Goal: Task Accomplishment & Management: Use online tool/utility

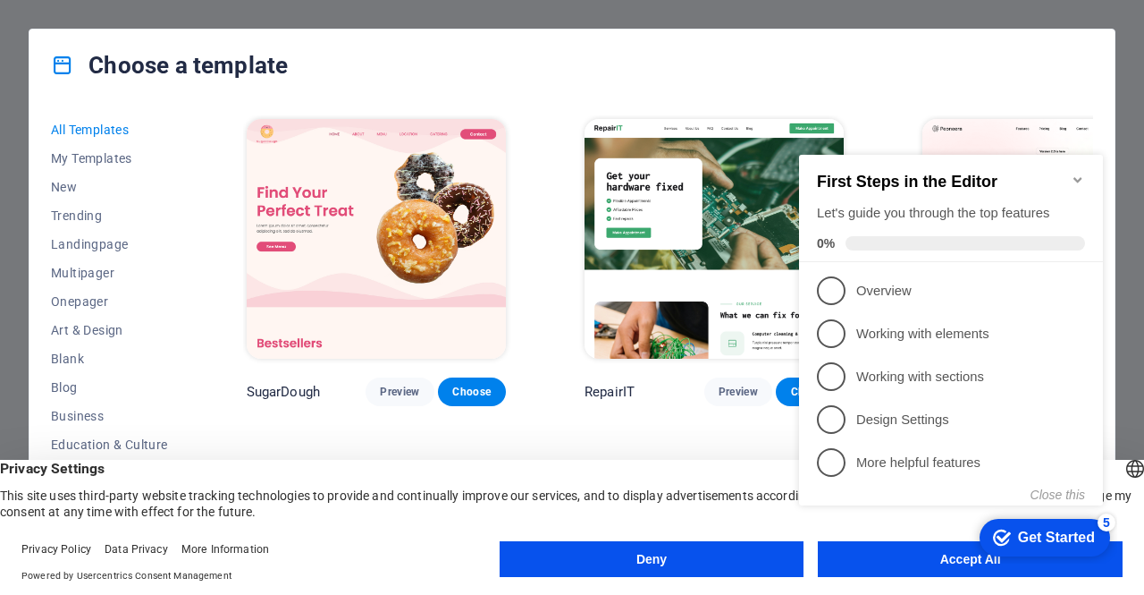
click at [914, 566] on appcues-checklist "Contextual help checklist present on screen" at bounding box center [954, 349] width 325 height 438
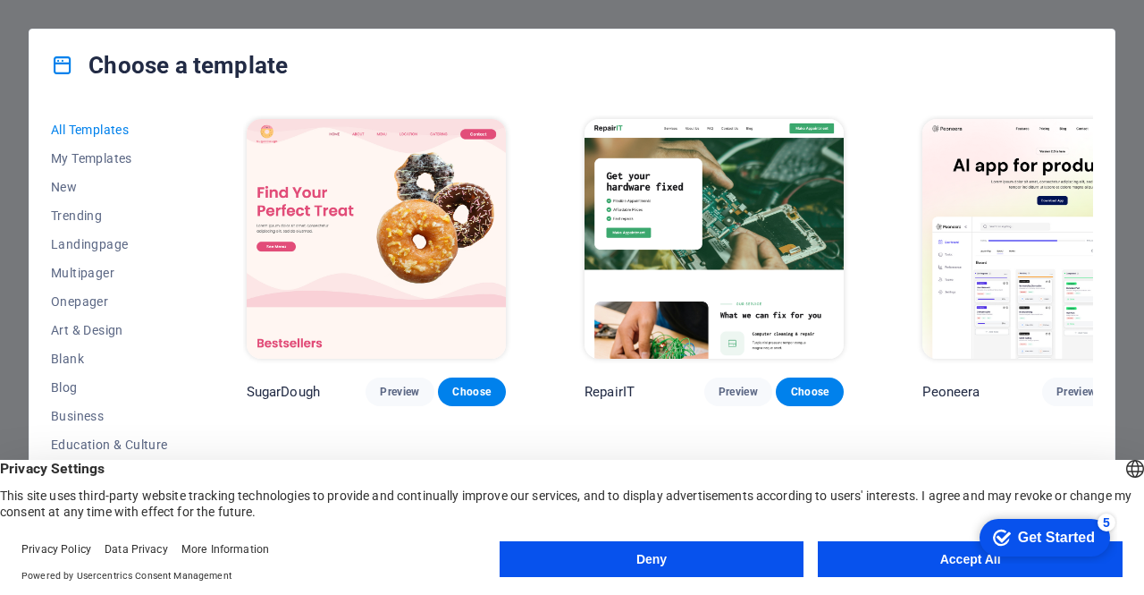
click html "checkmark Get Started 5 First Steps in the Editor Let's guide you through the t…"
click at [941, 559] on button "Accept All" at bounding box center [970, 559] width 305 height 36
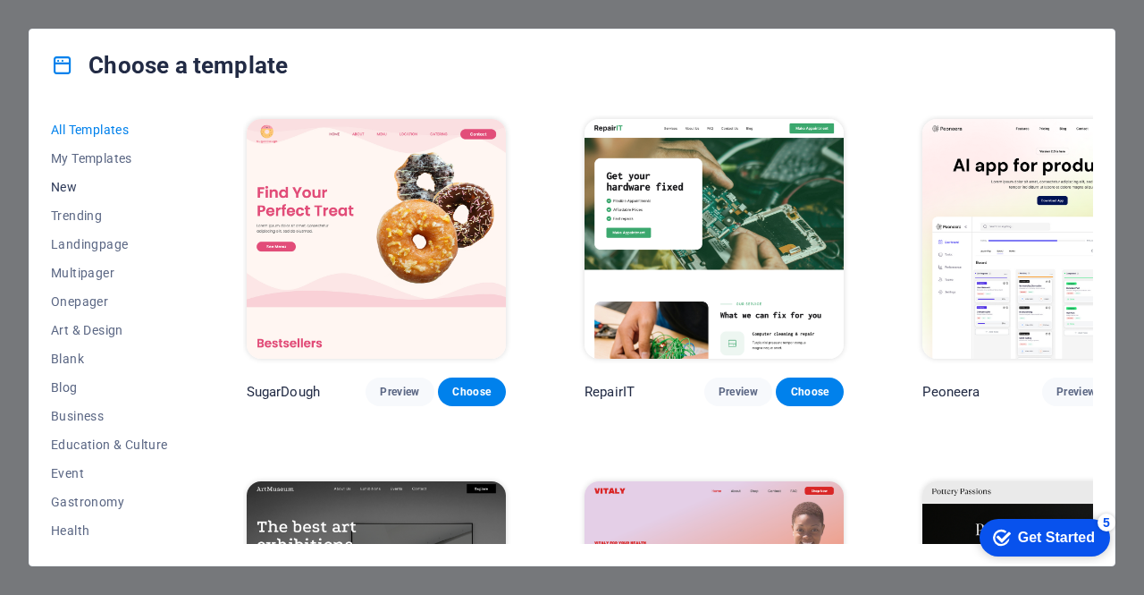
click at [80, 184] on span "New" at bounding box center [109, 187] width 117 height 14
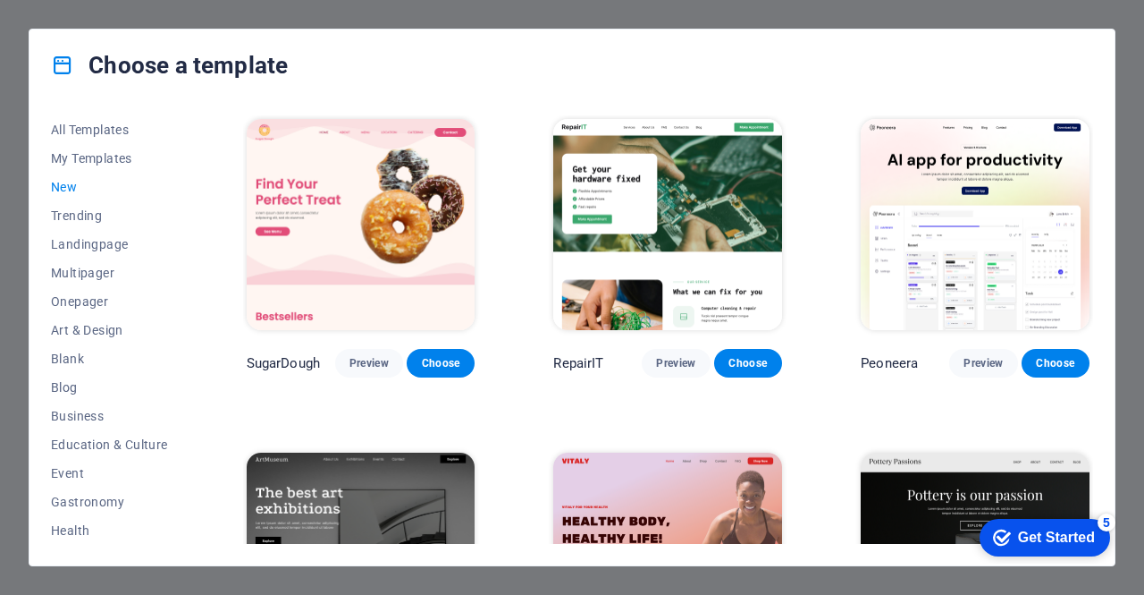
click at [75, 183] on span "New" at bounding box center [109, 187] width 117 height 14
drag, startPoint x: 1094, startPoint y: 146, endPoint x: 1089, endPoint y: 161, distance: 16.1
click at [1089, 161] on div "All Templates My Templates New Trending Landingpage Multipager Onepager Art & D…" at bounding box center [572, 333] width 1085 height 464
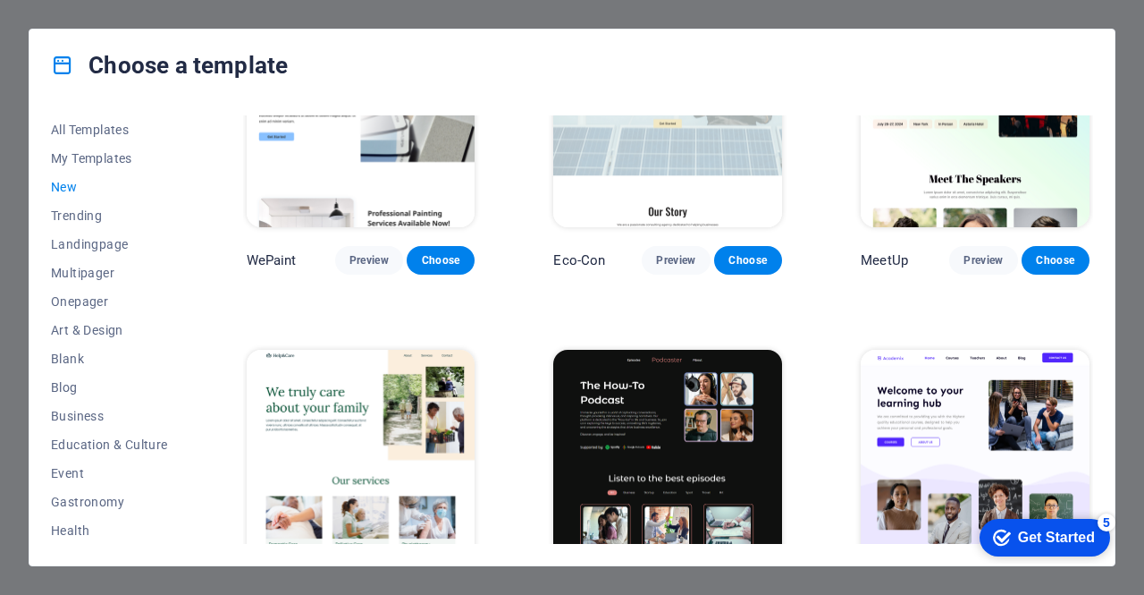
scroll to position [1500, 0]
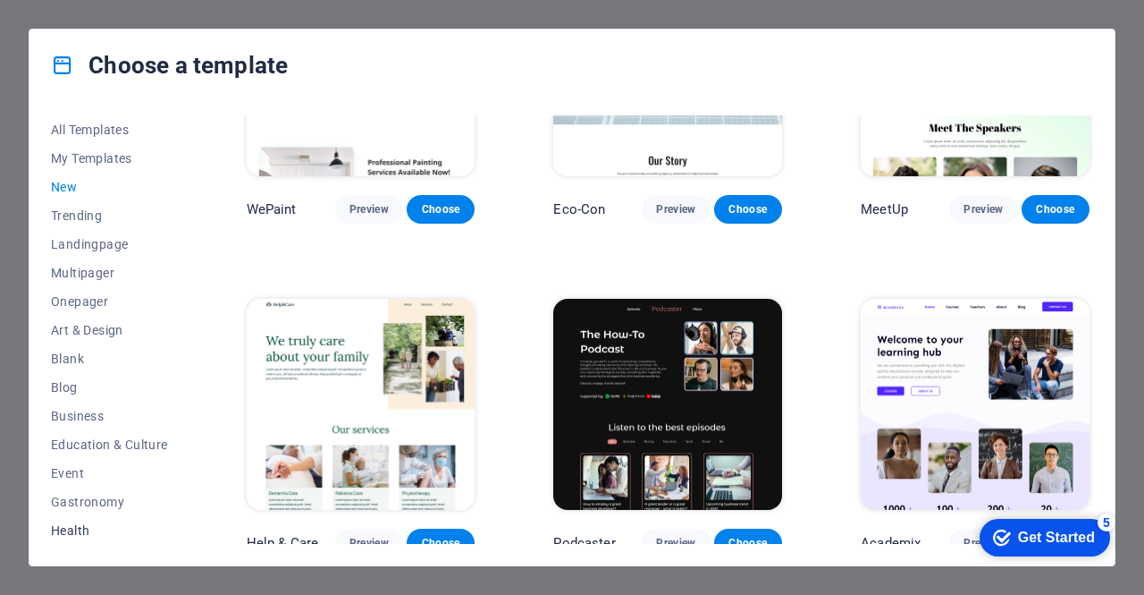
click at [64, 523] on span "Health" at bounding box center [109, 530] width 117 height 14
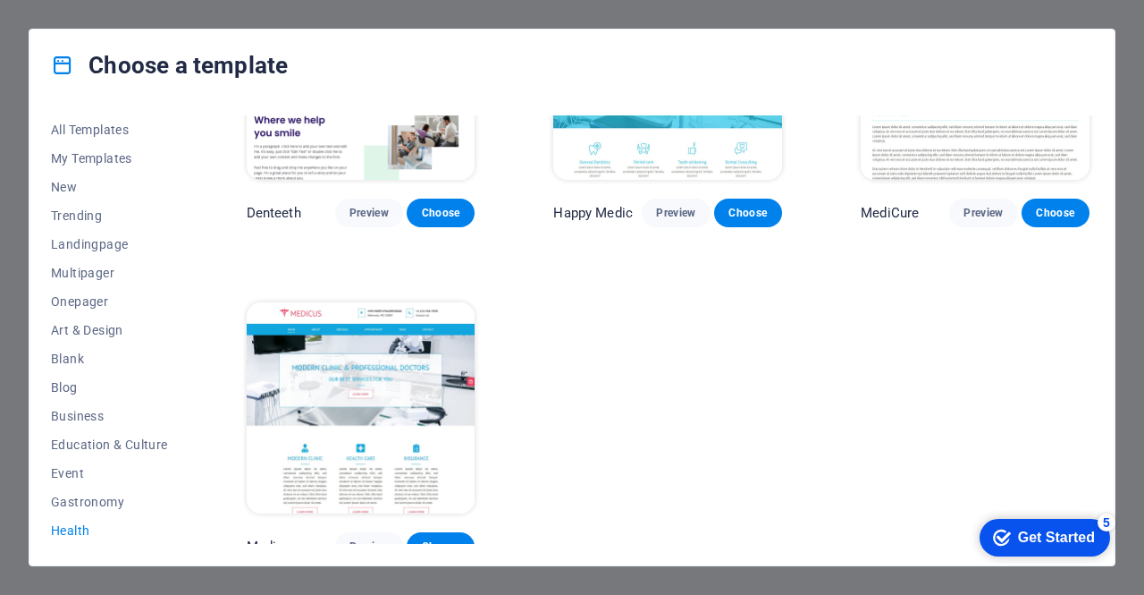
scroll to position [492, 0]
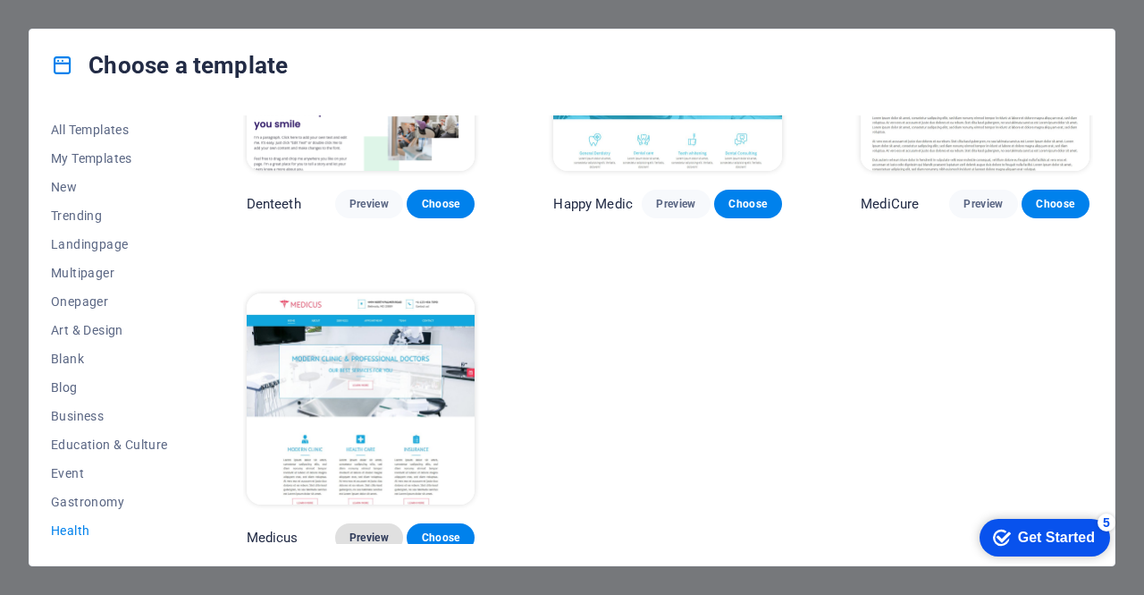
click at [362, 530] on span "Preview" at bounding box center [369, 537] width 39 height 14
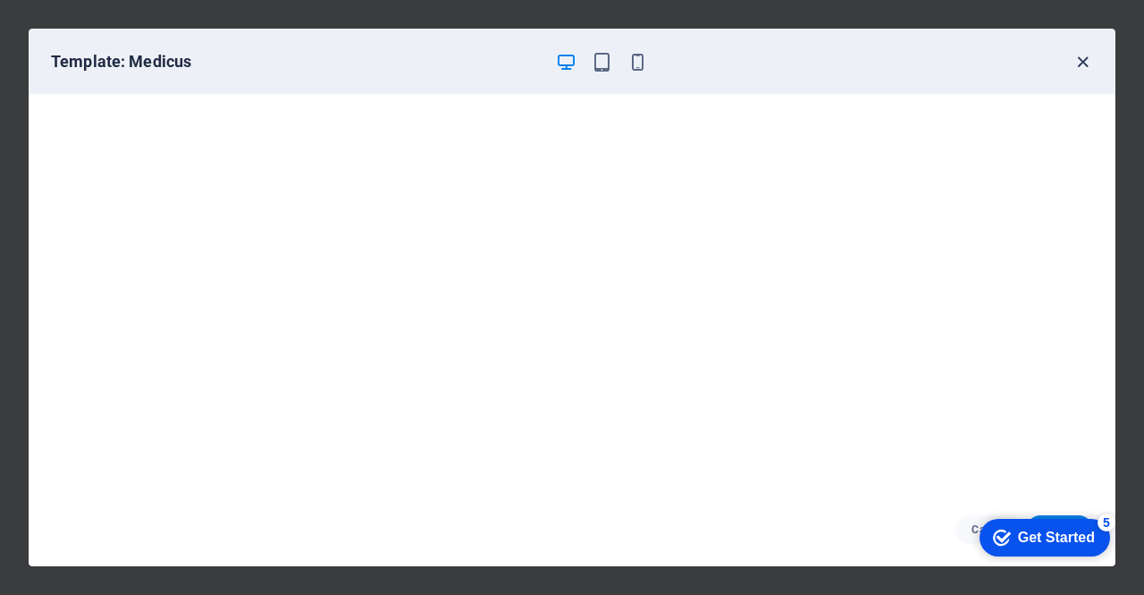
click at [1082, 58] on icon "button" at bounding box center [1083, 62] width 21 height 21
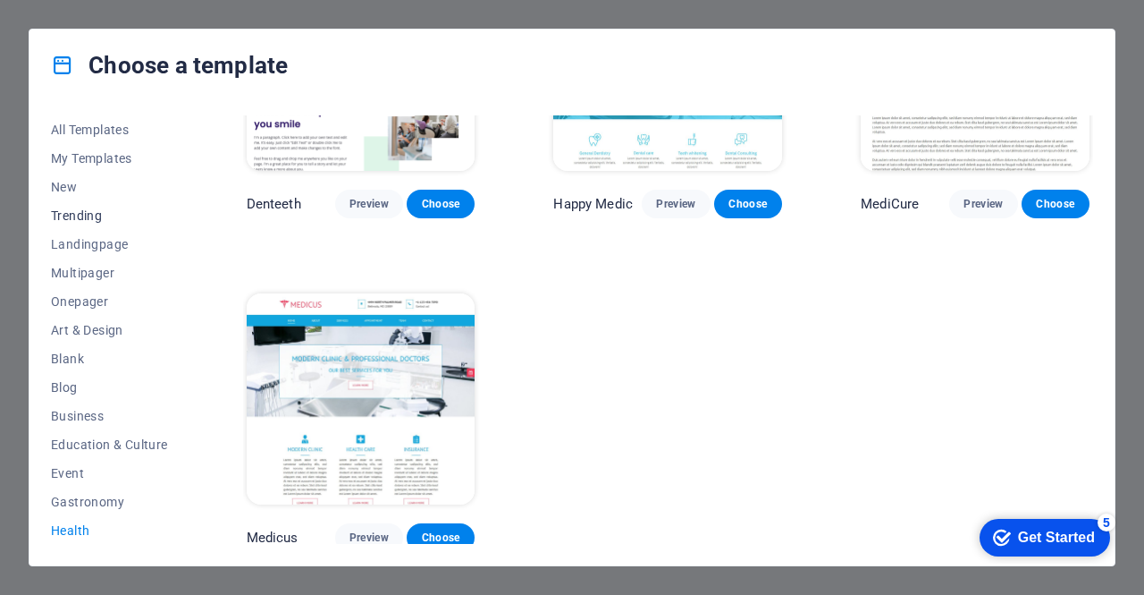
click at [104, 209] on span "Trending" at bounding box center [109, 215] width 117 height 14
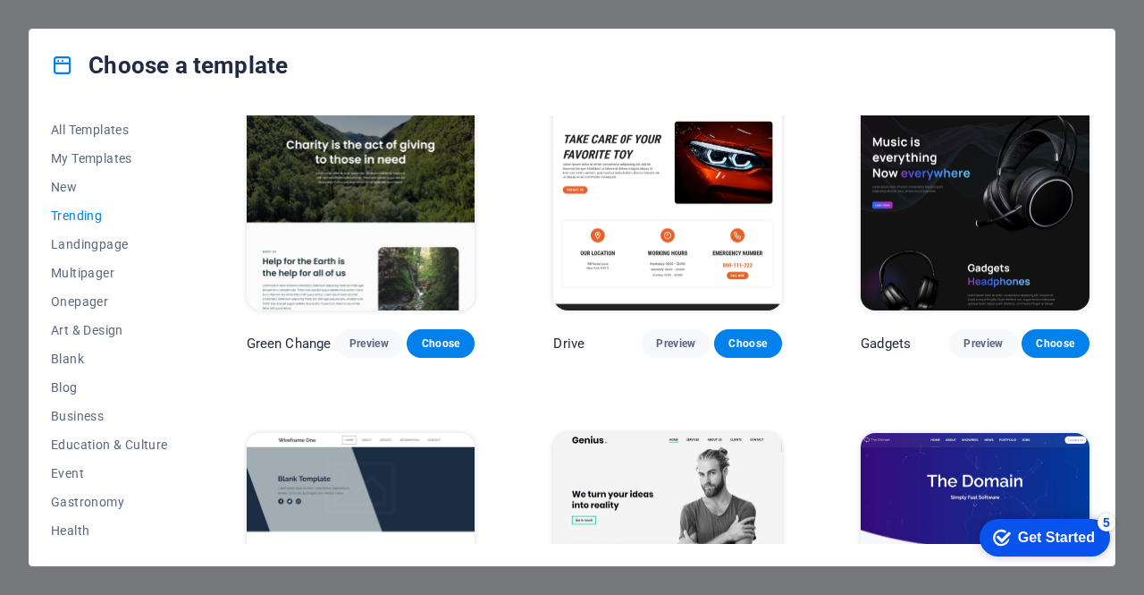
scroll to position [1039, 0]
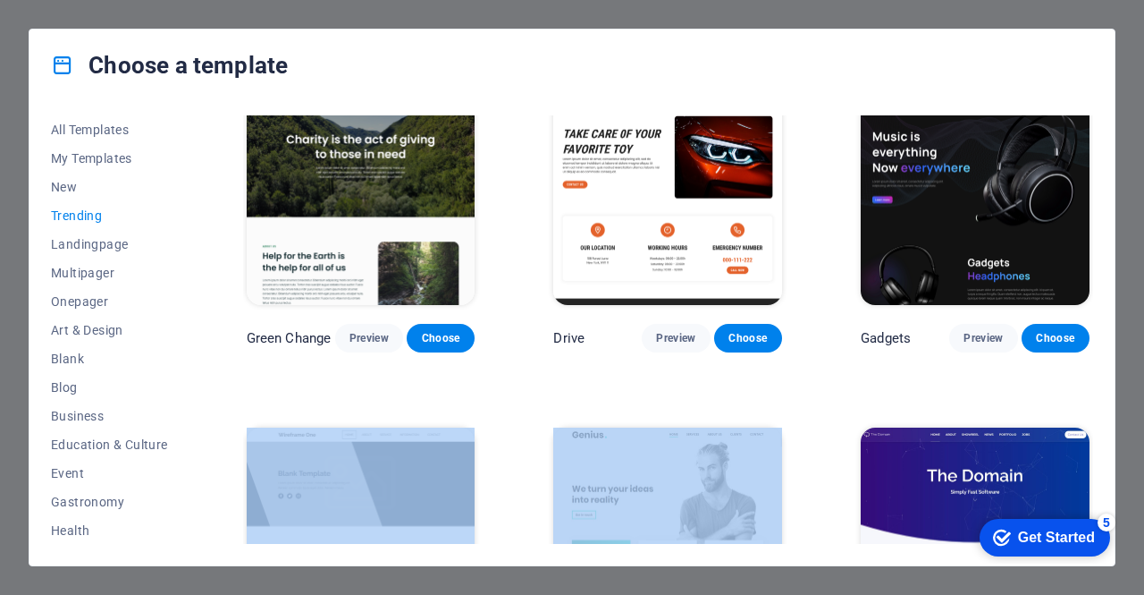
drag, startPoint x: 1087, startPoint y: 361, endPoint x: 1088, endPoint y: 389, distance: 27.7
click at [1088, 389] on div "Peoneera Preview Choose Art Museum Preview Choose Pottery Passions Preview Choo…" at bounding box center [668, 50] width 850 height 1949
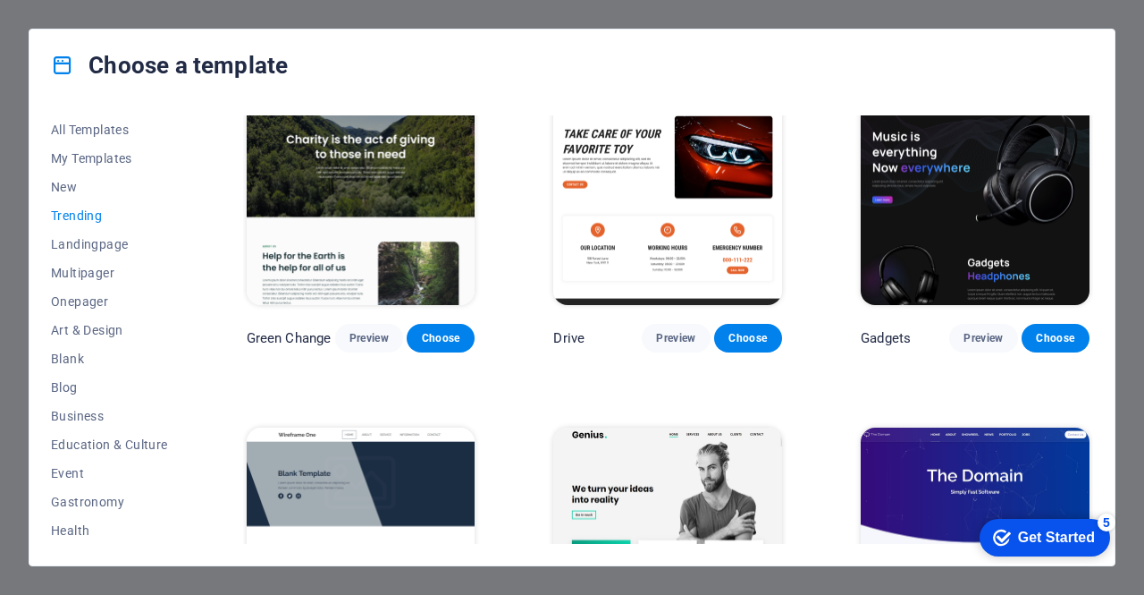
click at [1103, 367] on div "All Templates My Templates New Trending Landingpage Multipager Onepager Art & D…" at bounding box center [572, 333] width 1085 height 464
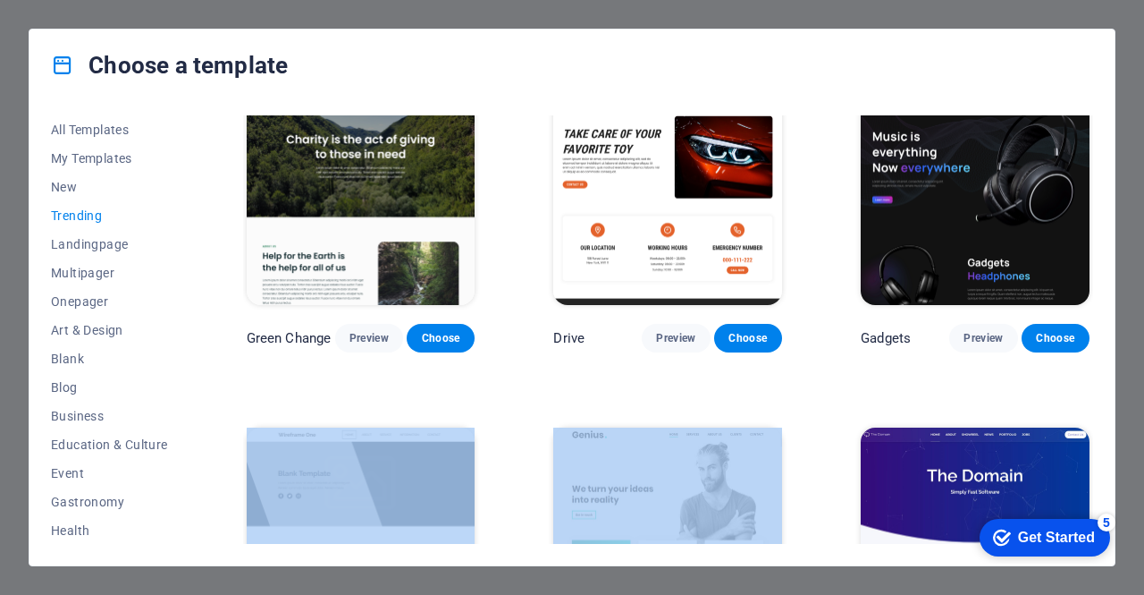
drag, startPoint x: 1096, startPoint y: 370, endPoint x: 1093, endPoint y: 385, distance: 15.4
click at [1093, 385] on div "All Templates My Templates New Trending Landingpage Multipager Onepager Art & D…" at bounding box center [572, 333] width 1085 height 464
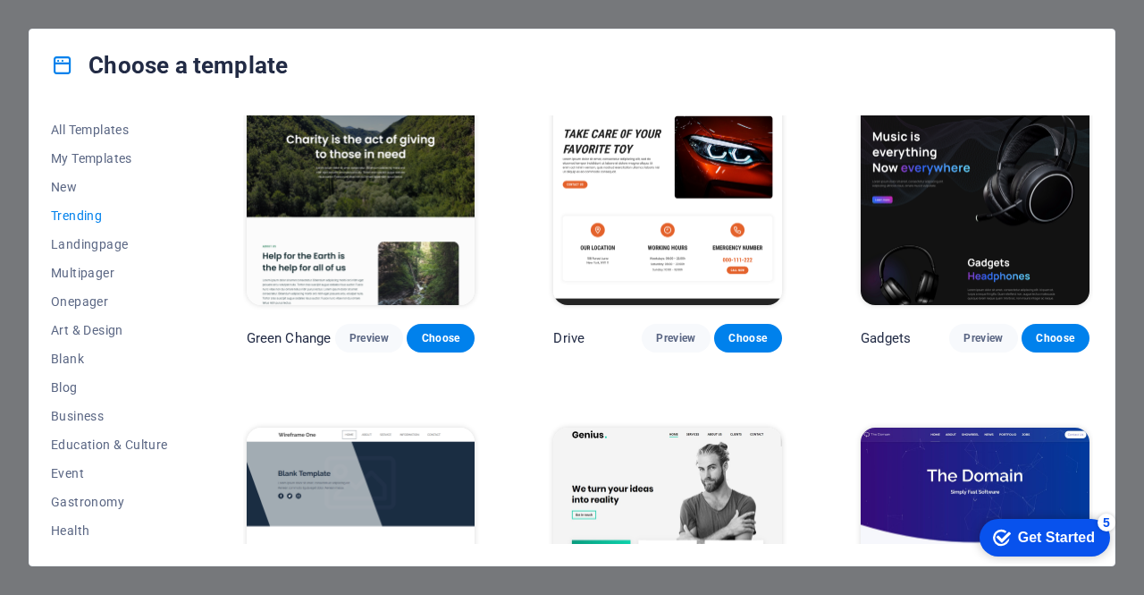
click at [1108, 380] on div "All Templates My Templates New Trending Landingpage Multipager Onepager Art & D…" at bounding box center [572, 333] width 1085 height 464
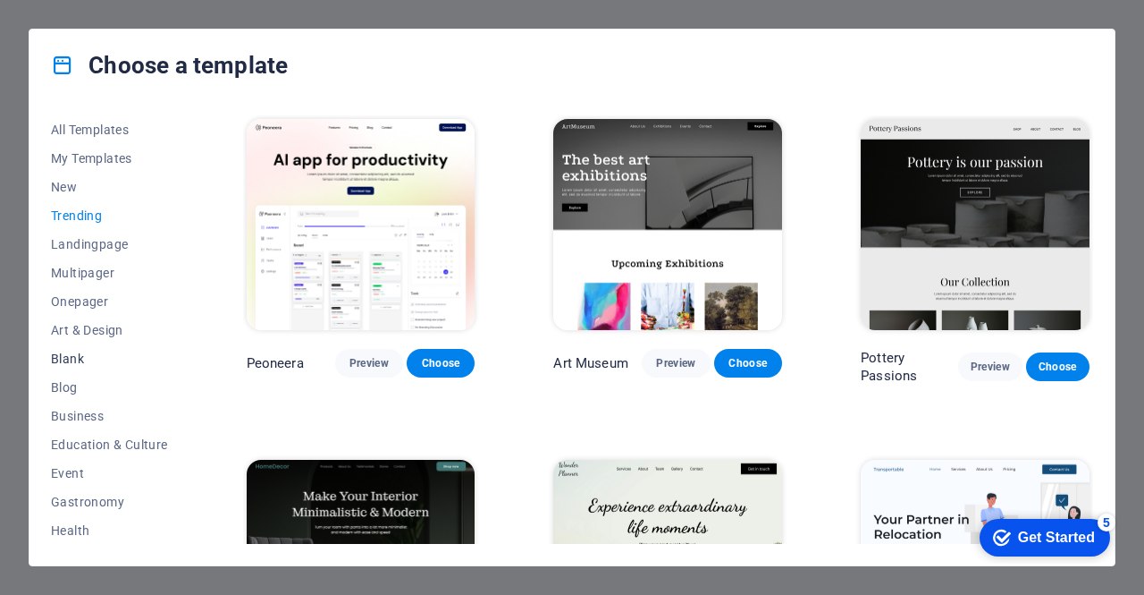
scroll to position [315, 0]
click at [100, 366] on button "Portfolio" at bounding box center [109, 358] width 117 height 29
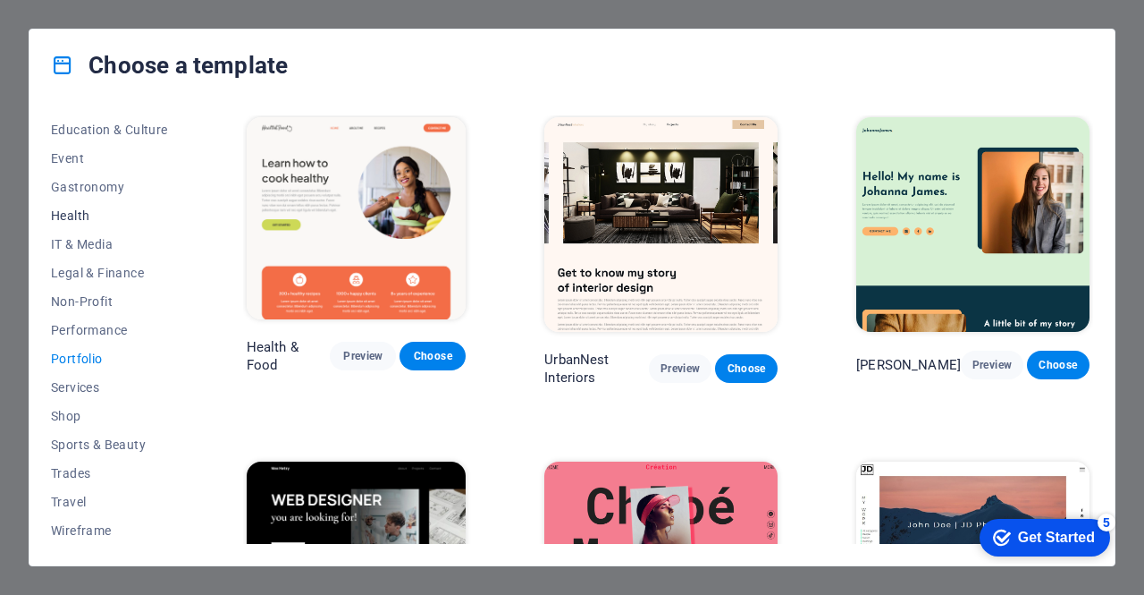
scroll to position [0, 0]
click at [85, 529] on span "Health" at bounding box center [109, 530] width 117 height 14
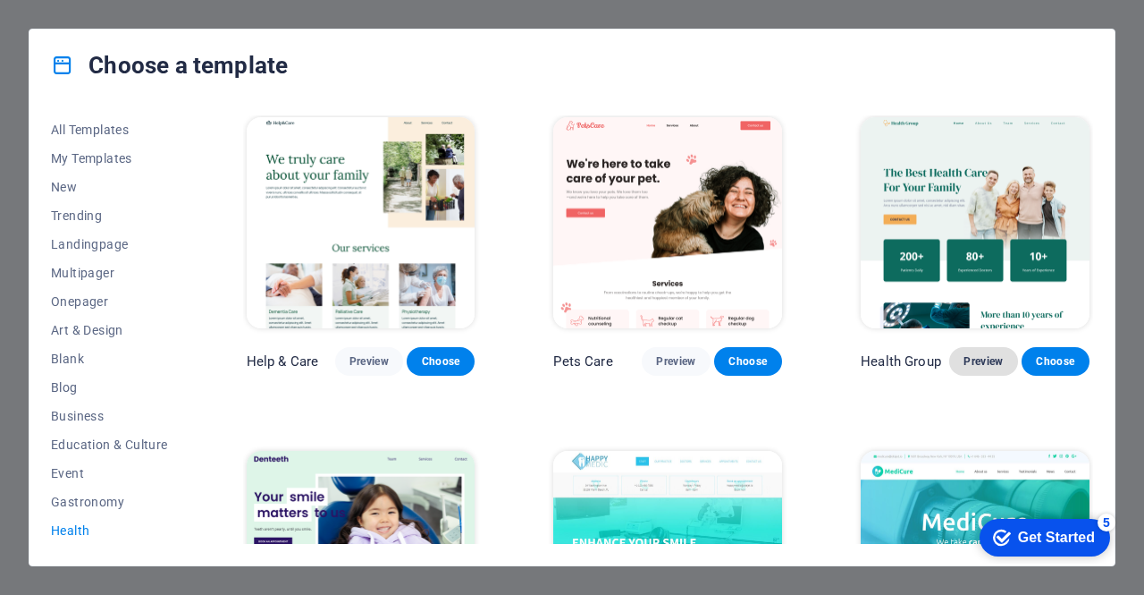
click at [978, 358] on span "Preview" at bounding box center [983, 361] width 39 height 14
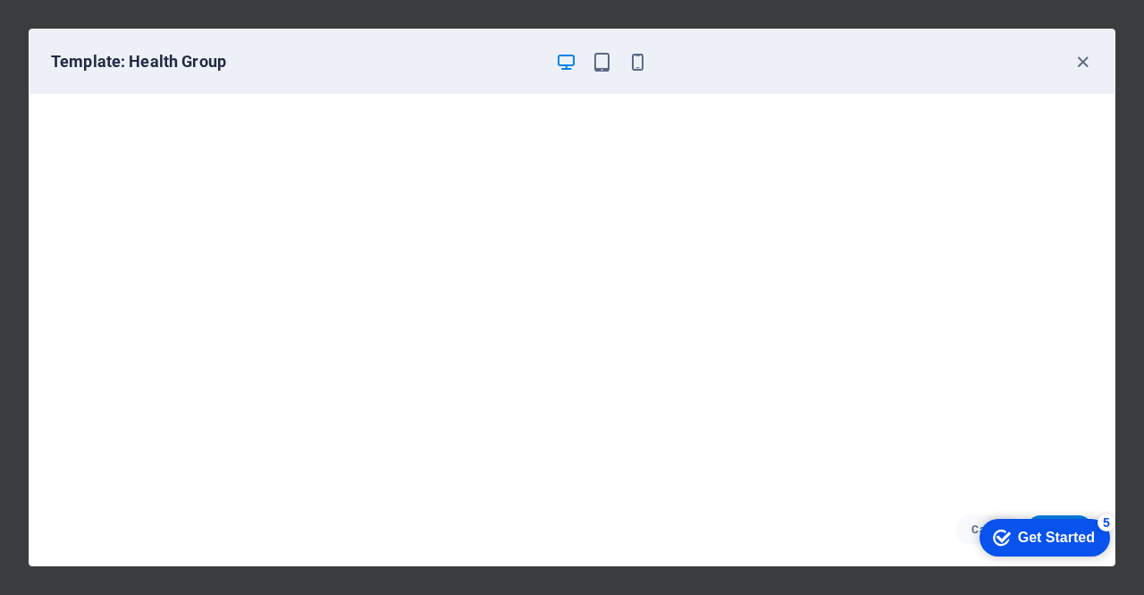
click at [291, 58] on h6 "Template: Health Group" at bounding box center [296, 61] width 490 height 21
click at [1084, 60] on icon "button" at bounding box center [1083, 62] width 21 height 21
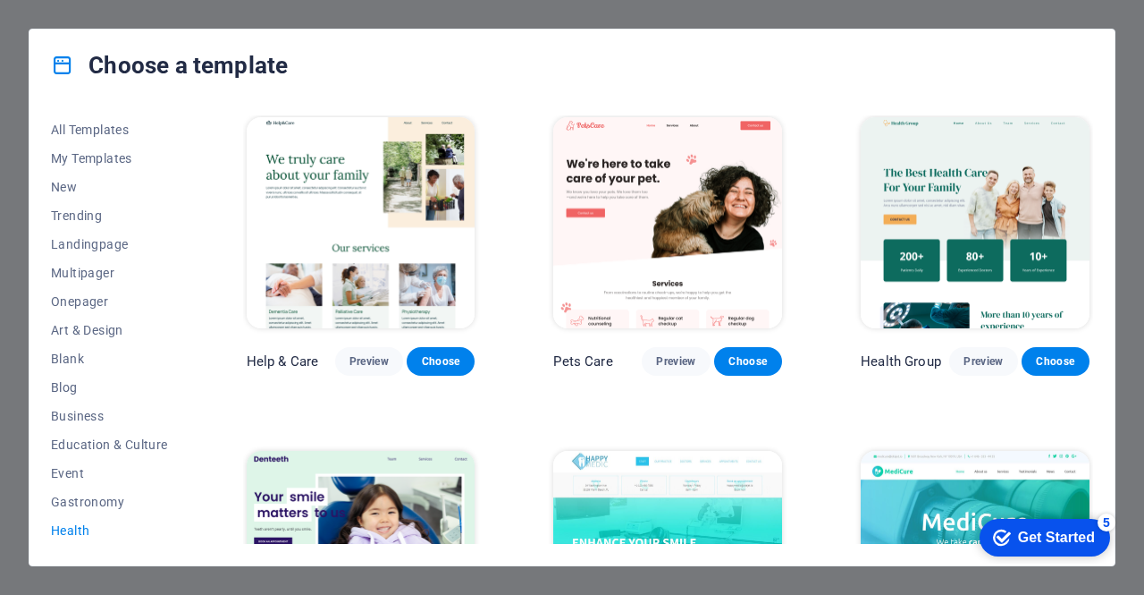
click at [1069, 14] on div "Choose a template All Templates My Templates New Trending Landingpage Multipage…" at bounding box center [572, 297] width 1144 height 595
click at [1138, 156] on div "Choose a template All Templates My Templates New Trending Landingpage Multipage…" at bounding box center [572, 297] width 1144 height 595
click at [75, 23] on div "Choose a template All Templates My Templates New Trending Landingpage Multipage…" at bounding box center [572, 297] width 1144 height 595
